Goal: Information Seeking & Learning: Learn about a topic

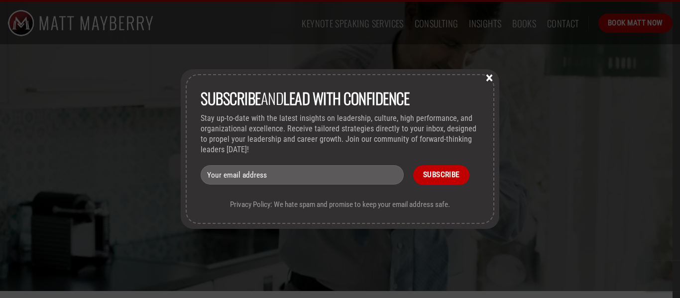
click at [492, 73] on button "×" at bounding box center [489, 77] width 15 height 9
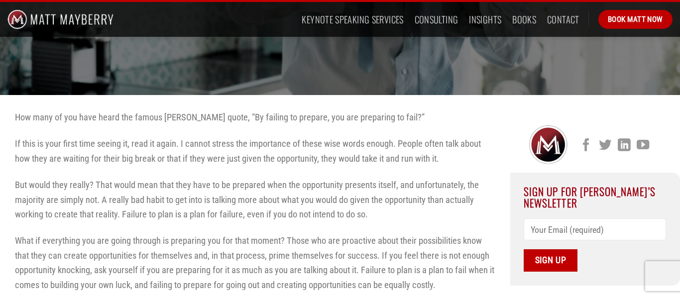
scroll to position [197, 0]
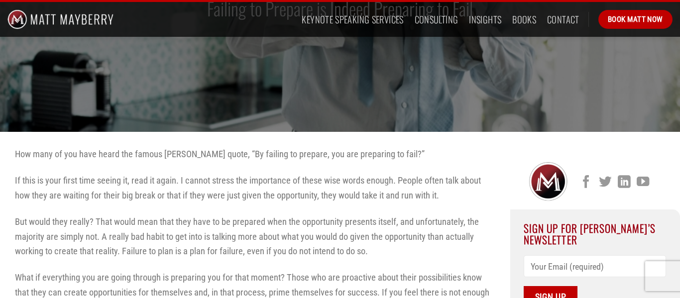
click at [230, 61] on div "Excellence Failing to Prepare is Indeed Preparing to Fail" at bounding box center [340, 7] width 680 height 249
click at [156, 59] on div "Excellence Failing to Prepare is Indeed Preparing to Fail" at bounding box center [340, 7] width 680 height 249
click at [372, 97] on div "Excellence Failing to Prepare is Indeed Preparing to Fail" at bounding box center [340, 7] width 680 height 249
click at [237, 73] on div "Excellence Failing to Prepare is Indeed Preparing to Fail" at bounding box center [340, 7] width 680 height 249
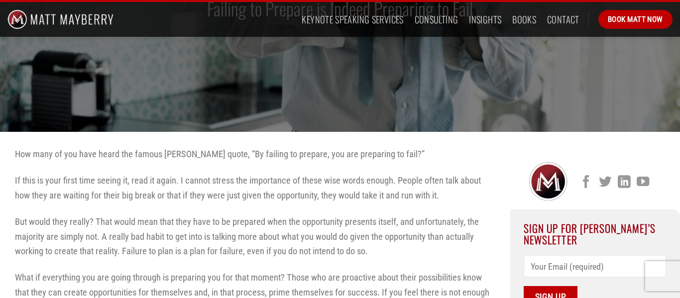
click at [115, 27] on link at bounding box center [88, 19] width 162 height 35
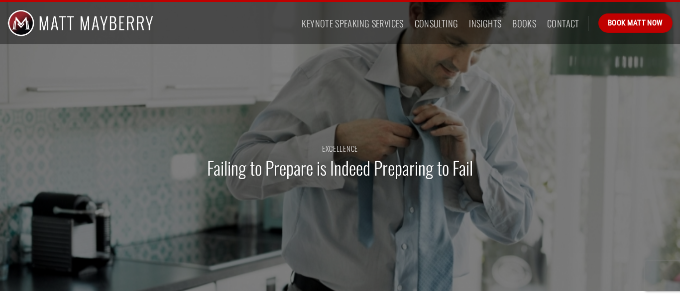
click at [575, 112] on div "Excellence Failing to Prepare is Indeed Preparing to Fail" at bounding box center [340, 166] width 680 height 249
click at [317, 59] on div "Excellence Failing to Prepare is Indeed Preparing to Fail" at bounding box center [340, 166] width 680 height 249
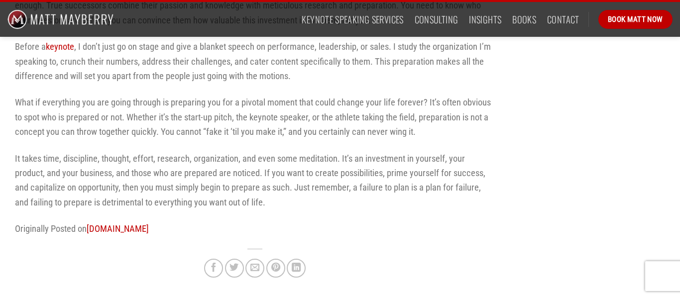
scroll to position [847, 0]
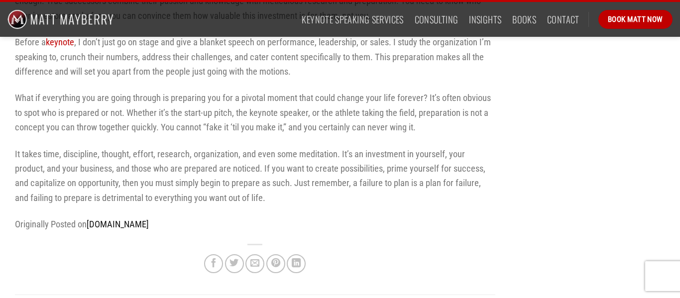
click at [120, 220] on link "[DOMAIN_NAME]" at bounding box center [118, 224] width 62 height 10
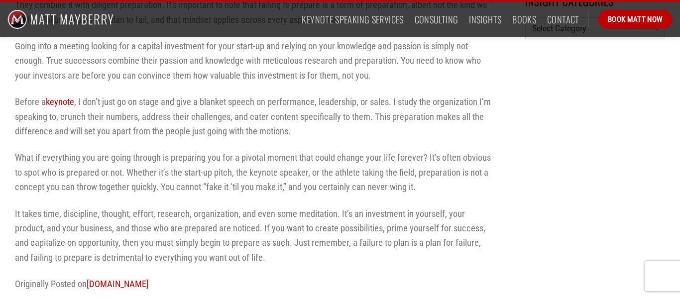
scroll to position [787, 0]
